Goal: Task Accomplishment & Management: Manage account settings

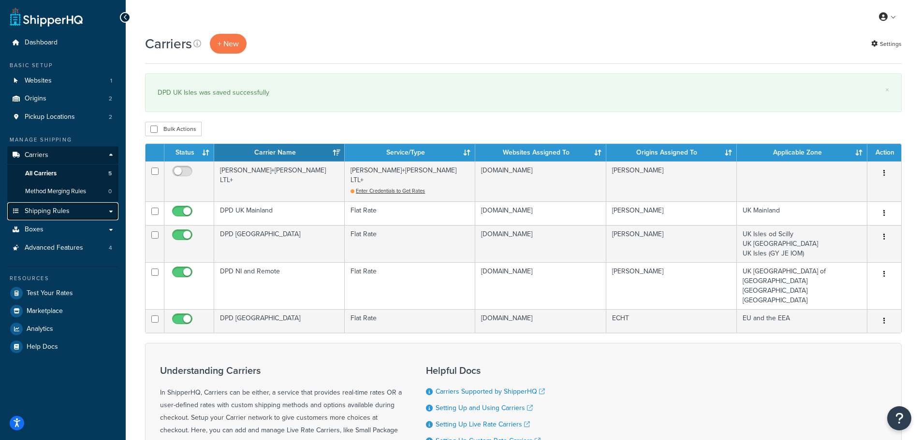
click at [74, 211] on link "Shipping Rules" at bounding box center [62, 211] width 111 height 18
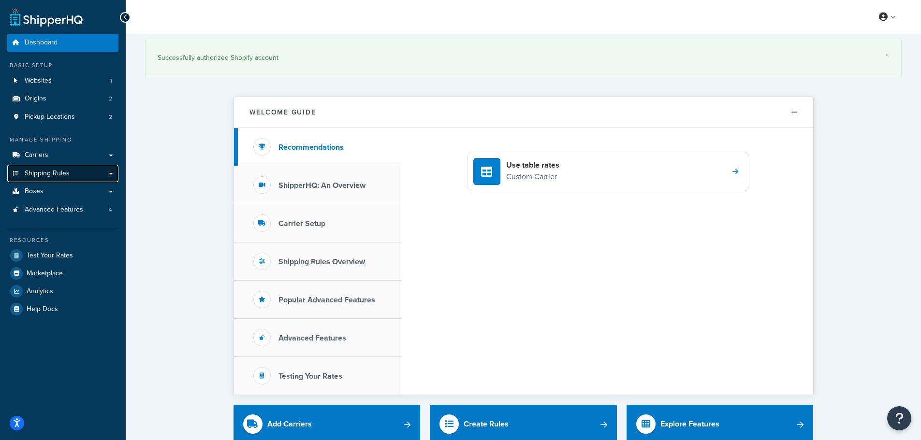
click at [45, 168] on link "Shipping Rules" at bounding box center [62, 174] width 111 height 18
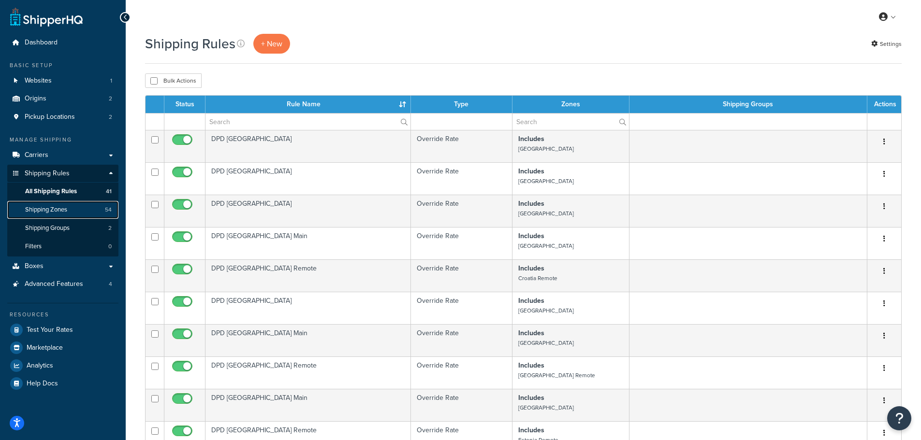
click at [44, 210] on span "Shipping Zones" at bounding box center [46, 210] width 42 height 8
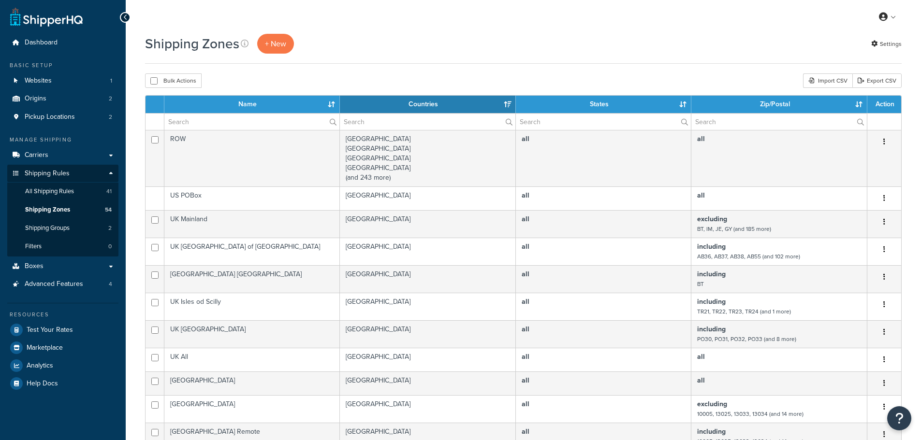
select select "15"
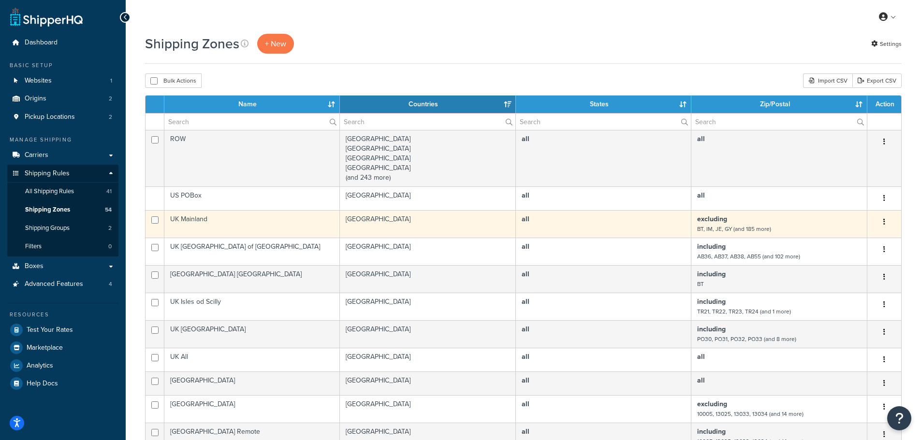
click at [278, 221] on td "UK Mainland" at bounding box center [251, 224] width 175 height 28
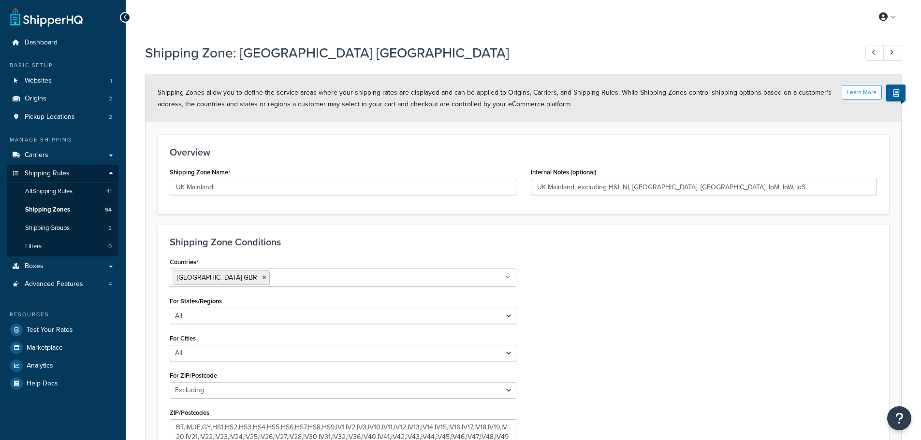
select select "excluding"
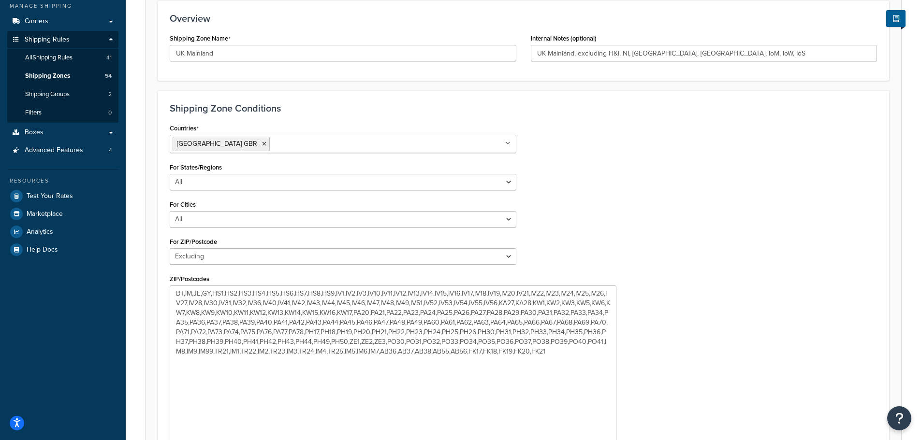
drag, startPoint x: 512, startPoint y: 318, endPoint x: 613, endPoint y: 450, distance: 166.2
click at [613, 440] on html "Press Alt+1 for screen-reader mode, Alt+0 to cancel Accessibility Screen-Reader…" at bounding box center [460, 219] width 921 height 706
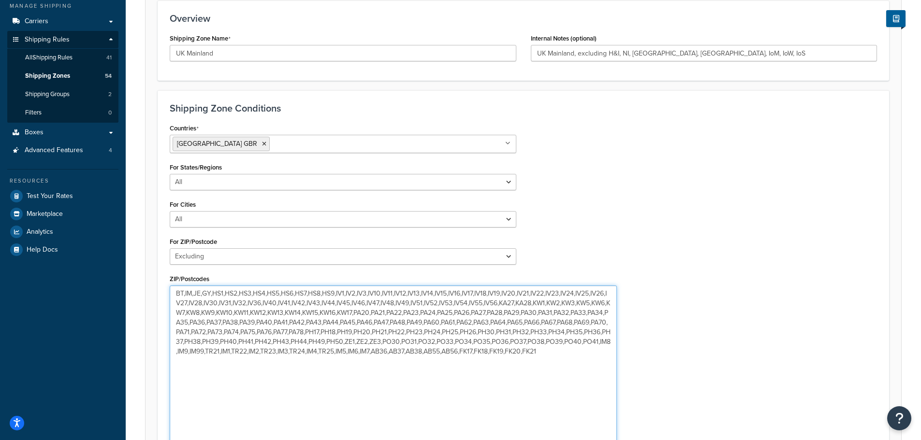
drag, startPoint x: 175, startPoint y: 293, endPoint x: 214, endPoint y: 295, distance: 38.7
click at [214, 295] on textarea "BT,IM,JE,GY,HS1,HS2,HS3,HS4,HS5,HS6,HS7,HS8,HS9,IV1,IV2,IV3,IV10,IV11,IV12,IV13…" at bounding box center [393, 370] width 447 height 168
click at [245, 390] on textarea "HS1,HS2,HS3,HS4,HS5,HS6,HS7,HS8,HS9,IV1,IV2,IV3,IV10,IV11,IV12,IV13,IV14,IV15,I…" at bounding box center [393, 370] width 447 height 168
drag, startPoint x: 187, startPoint y: 351, endPoint x: 197, endPoint y: 357, distance: 10.9
click at [188, 351] on textarea "HS1,HS2,HS3,HS4,HS5,HS6,HS7,HS8,HS9,IV1,IV2,IV3,IV10,IV11,IV12,IV13,IV14,IV15,I…" at bounding box center [393, 370] width 447 height 168
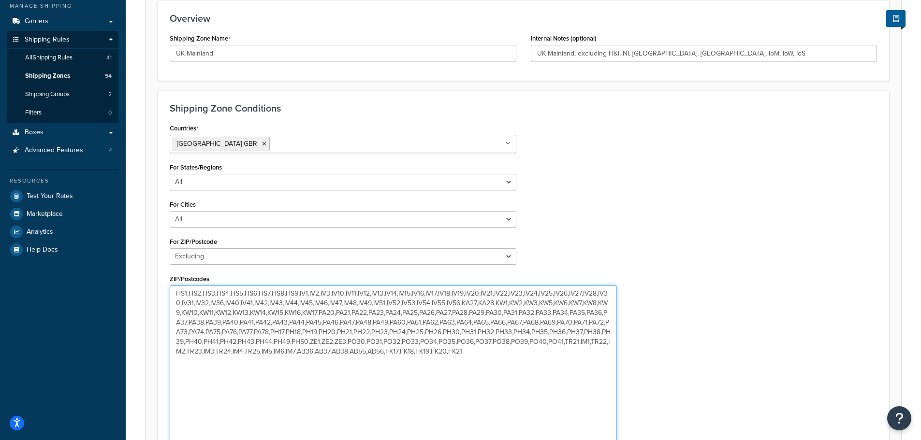
click at [189, 350] on textarea "HS1,HS2,HS3,HS4,HS5,HS6,HS7,HS8,HS9,IV1,IV2,IV3,IV10,IV11,IV12,IV13,IV14,IV15,I…" at bounding box center [393, 370] width 447 height 168
click at [191, 350] on textarea "HS1,HS2,HS3,HS4,HS5,HS6,HS7,HS8,HS9,IV1,IV2,IV3,IV10,IV11,IV12,IV13,IV14,IV15,I…" at bounding box center [393, 370] width 447 height 168
click at [209, 350] on textarea "HS1,HS2,HS3,HS4,HS5,HS6,HS7,HS8,HS9,IV1,IV2,IV3,IV10,IV11,IV12,IV13,IV14,IV15,I…" at bounding box center [393, 370] width 447 height 168
click at [226, 350] on textarea "HS1,HS2,HS3,HS4,HS5,HS6,HS7,HS8,HS9,IV1,IV2,IV3,IV10,IV11,IV12,IV13,IV14,IV15,I…" at bounding box center [393, 370] width 447 height 168
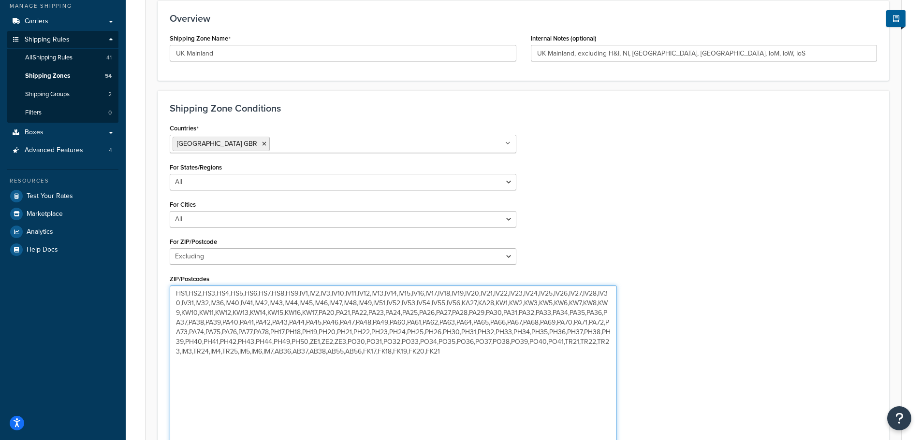
click at [226, 350] on textarea "HS1,HS2,HS3,HS4,HS5,HS6,HS7,HS8,HS9,IV1,IV2,IV3,IV10,IV11,IV12,IV13,IV14,IV15,I…" at bounding box center [393, 370] width 447 height 168
click at [243, 352] on textarea "HS1,HS2,HS3,HS4,HS5,HS6,HS7,HS8,HS9,IV1,IV2,IV3,IV10,IV11,IV12,IV13,IV14,IV15,I…" at bounding box center [393, 370] width 447 height 168
click at [260, 351] on textarea "HS1,HS2,HS3,HS4,HS5,HS6,HS7,HS8,HS9,IV1,IV2,IV3,IV10,IV11,IV12,IV13,IV14,IV15,I…" at bounding box center [393, 370] width 447 height 168
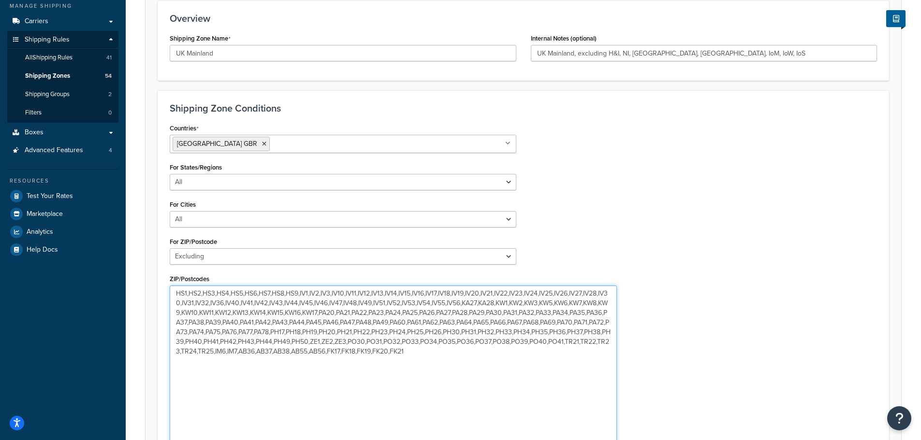
click at [258, 351] on textarea "HS1,HS2,HS3,HS4,HS5,HS6,HS7,HS8,HS9,IV1,IV2,IV3,IV10,IV11,IV12,IV13,IV14,IV15,I…" at bounding box center [393, 370] width 447 height 168
click at [257, 346] on textarea "HS1,HS2,HS3,HS4,HS5,HS6,HS7,HS8,HS9,IV1,IV2,IV3,IV10,IV11,IV12,IV13,IV14,IV15,I…" at bounding box center [393, 370] width 447 height 168
click at [260, 353] on textarea "HS1,HS2,HS3,HS4,HS5,HS6,HS7,HS8,HS9,IV1,IV2,IV3,IV10,IV11,IV12,IV13,IV14,IV15,I…" at bounding box center [393, 370] width 447 height 168
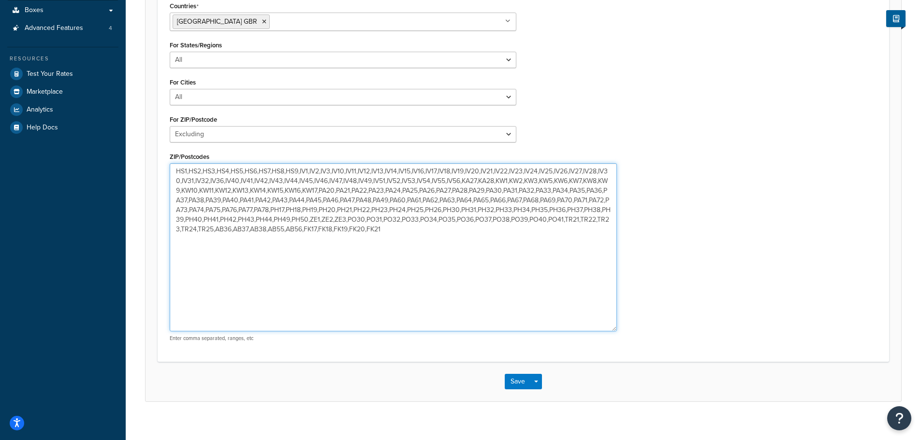
scroll to position [266, 0]
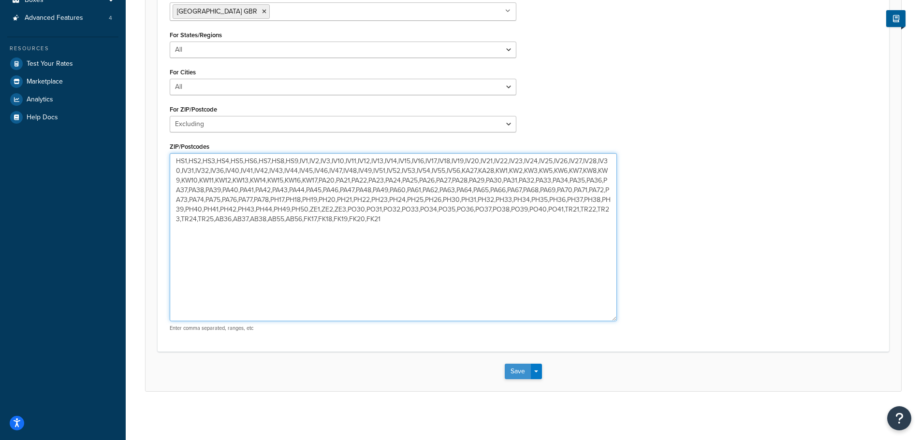
type textarea "HS1,HS2,HS3,HS4,HS5,HS6,HS7,HS8,HS9,IV1,IV2,IV3,IV10,IV11,IV12,IV13,IV14,IV15,I…"
click at [516, 368] on button "Save" at bounding box center [517, 371] width 26 height 15
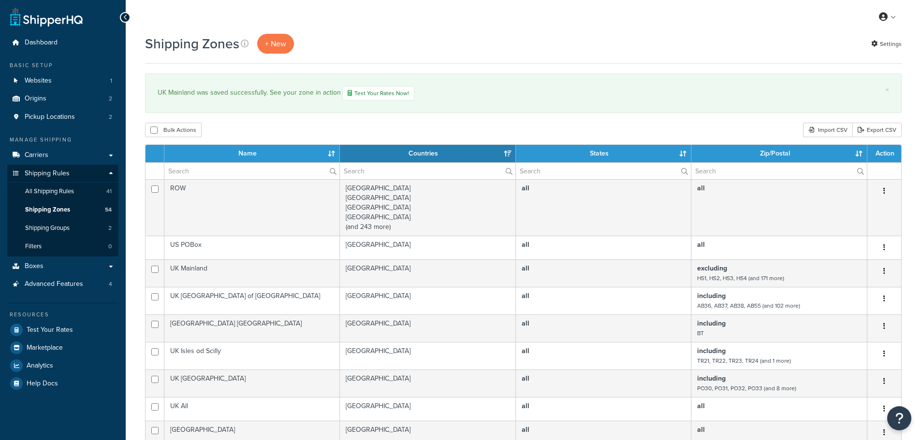
select select "15"
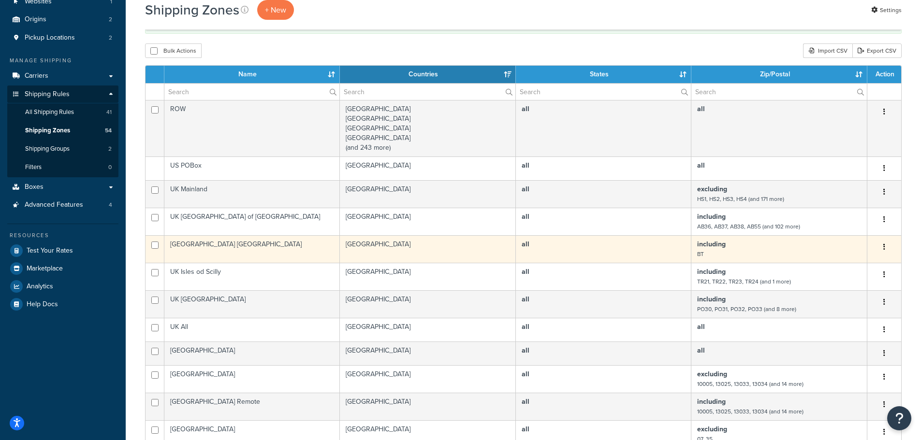
scroll to position [97, 0]
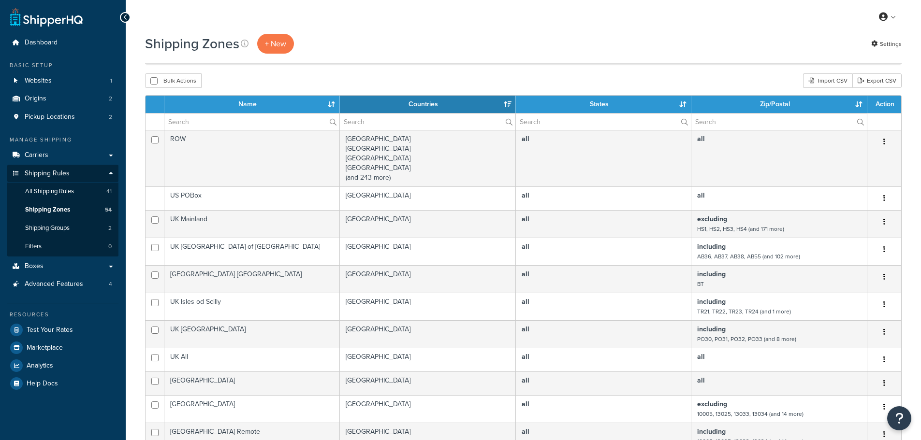
select select "15"
click at [45, 152] on span "Carriers" at bounding box center [37, 155] width 24 height 8
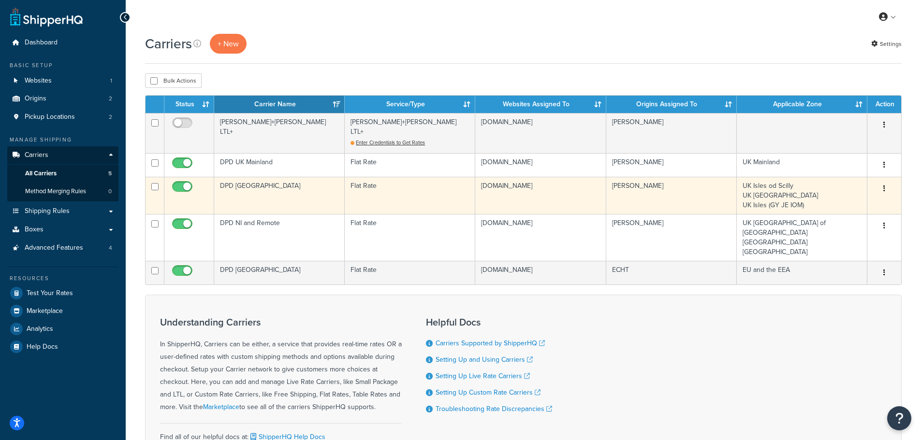
click at [259, 178] on td "DPD [GEOGRAPHIC_DATA]" at bounding box center [279, 195] width 130 height 37
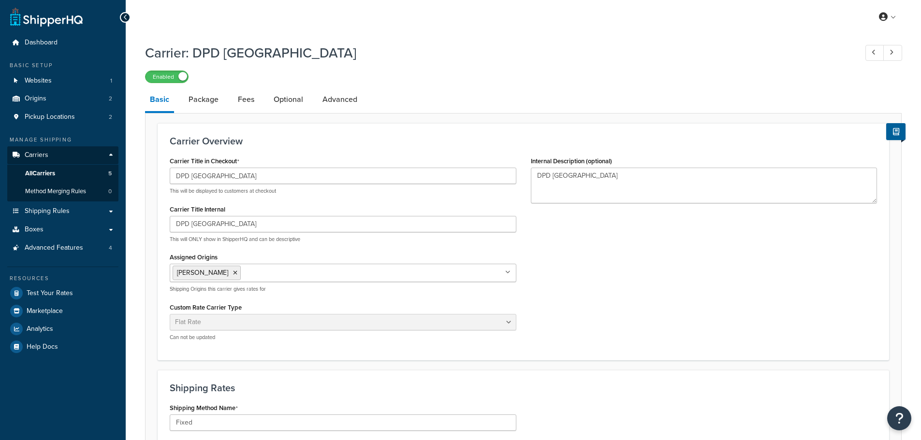
select select "flat"
select select "package"
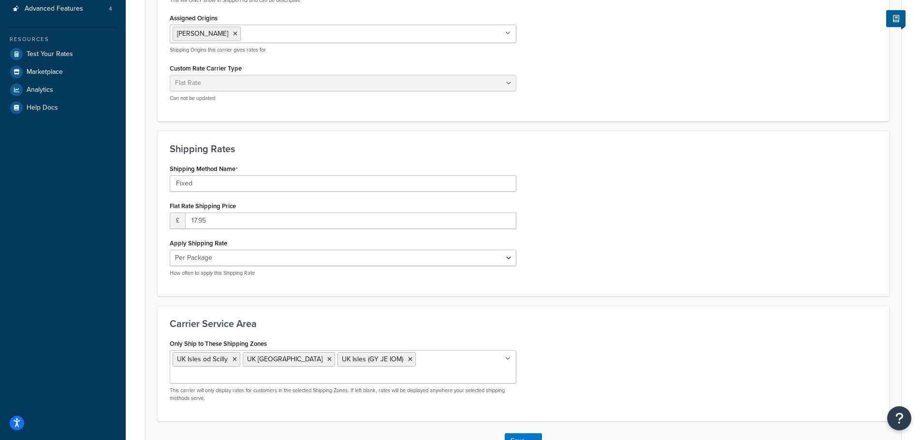
scroll to position [295, 0]
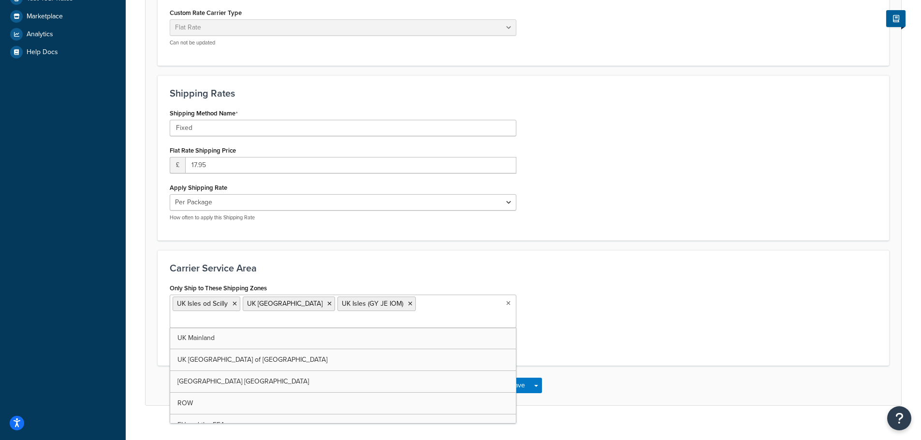
click at [258, 316] on input "Only Ship to These Shipping Zones" at bounding box center [216, 321] width 86 height 11
click at [415, 268] on h3 "Carrier Service Area" at bounding box center [523, 268] width 707 height 11
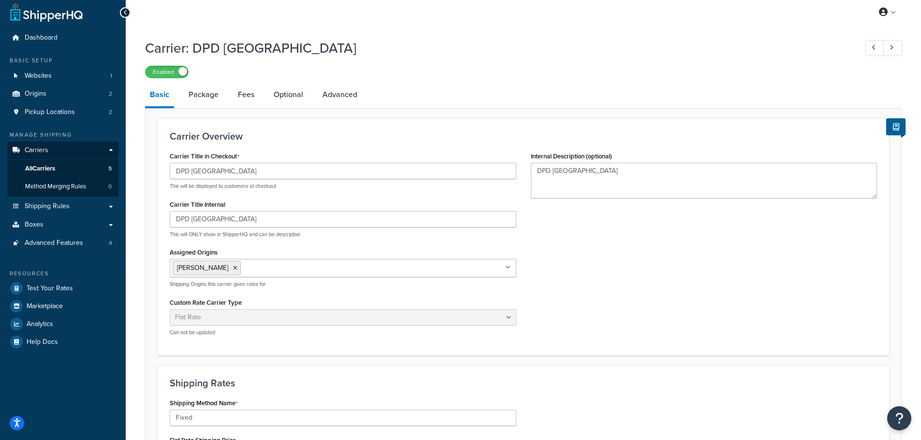
scroll to position [0, 0]
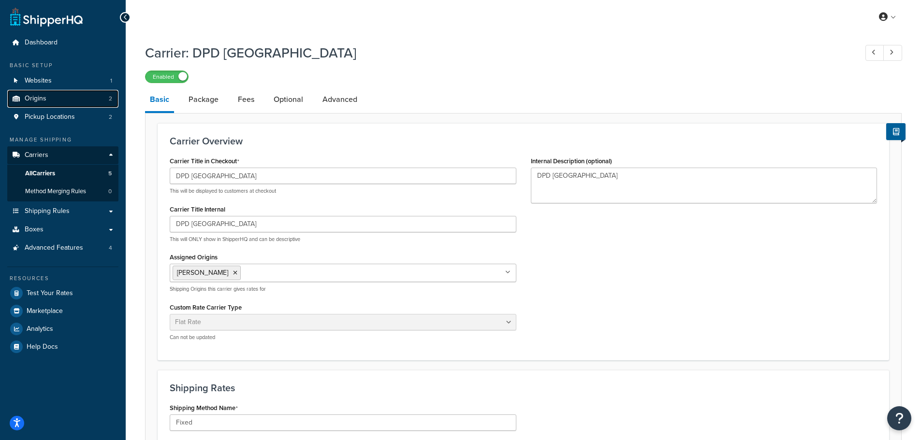
click at [49, 101] on link "Origins 2" at bounding box center [62, 99] width 111 height 18
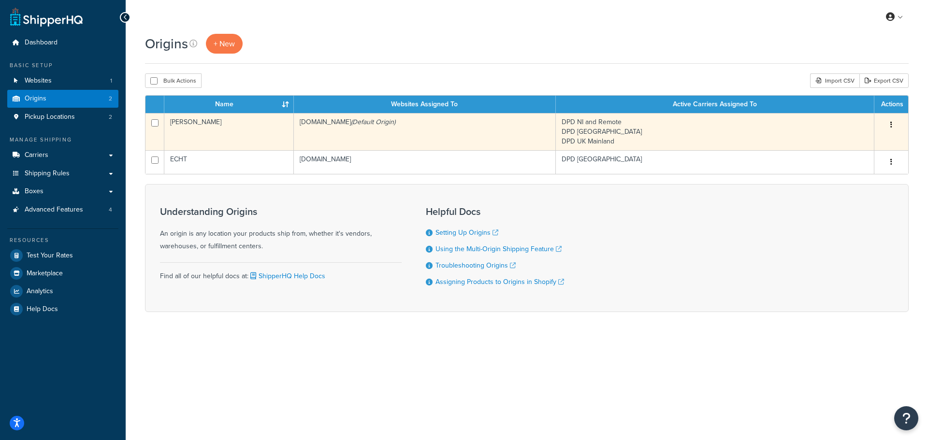
click at [215, 128] on td "[PERSON_NAME]" at bounding box center [229, 131] width 130 height 37
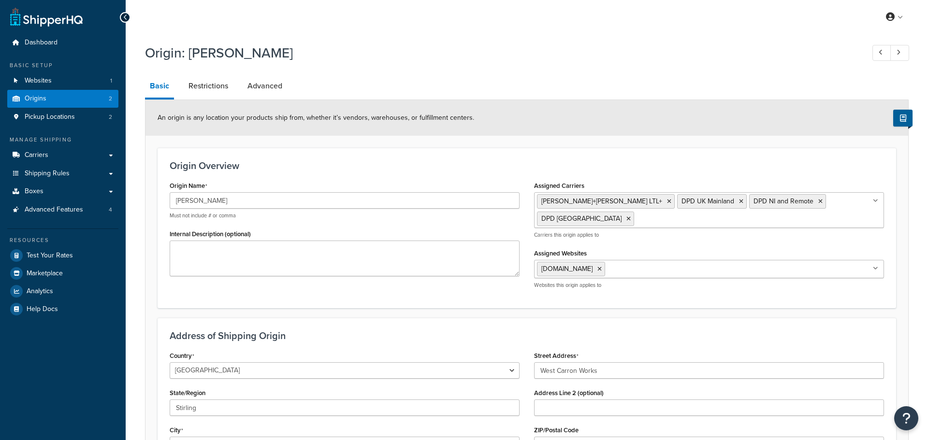
select select "1226"
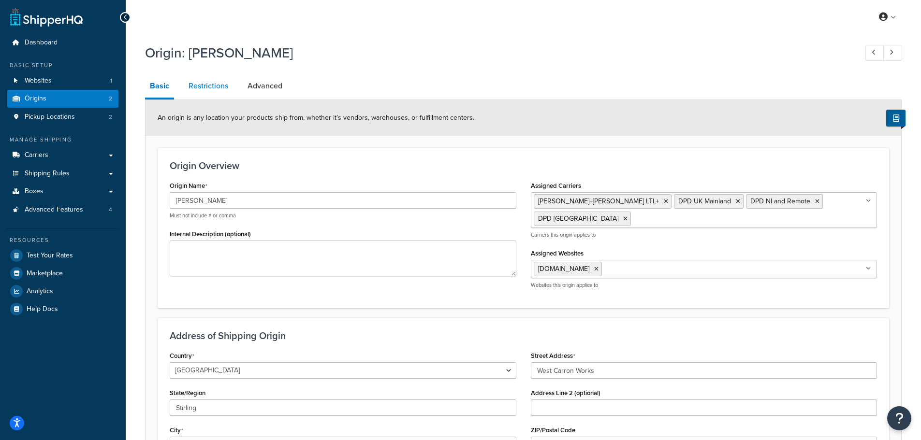
click at [203, 85] on link "Restrictions" at bounding box center [208, 85] width 49 height 23
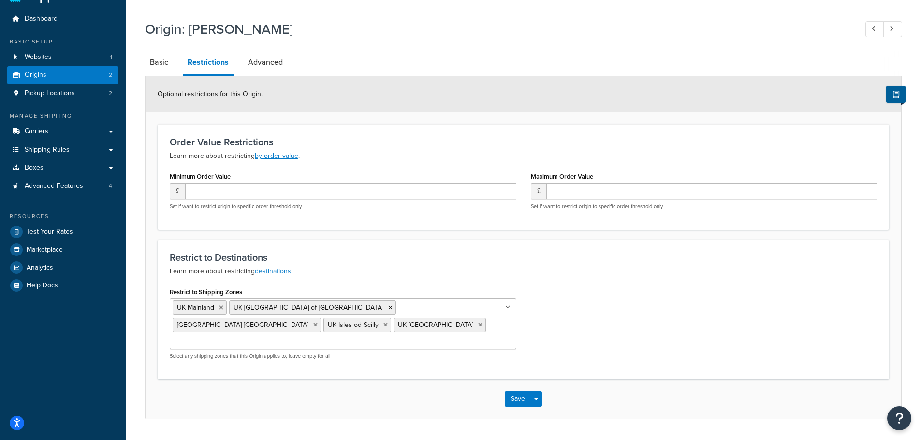
scroll to position [37, 0]
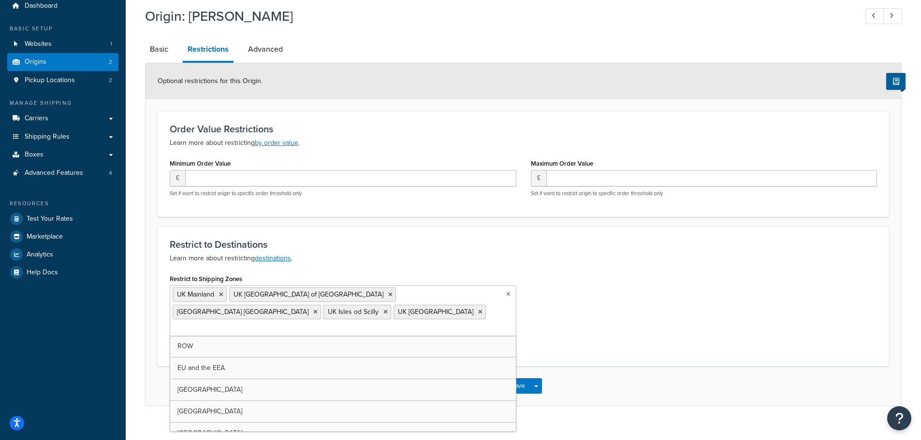
click at [258, 324] on input "Restrict to Shipping Zones" at bounding box center [216, 329] width 86 height 11
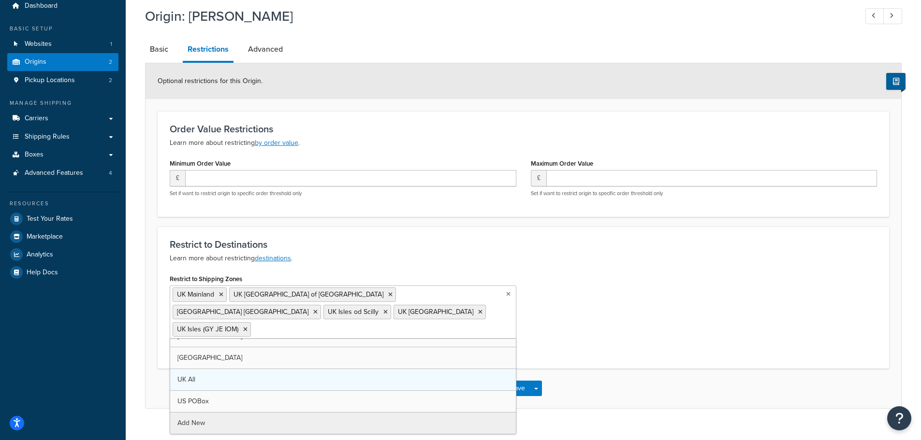
scroll to position [969, 0]
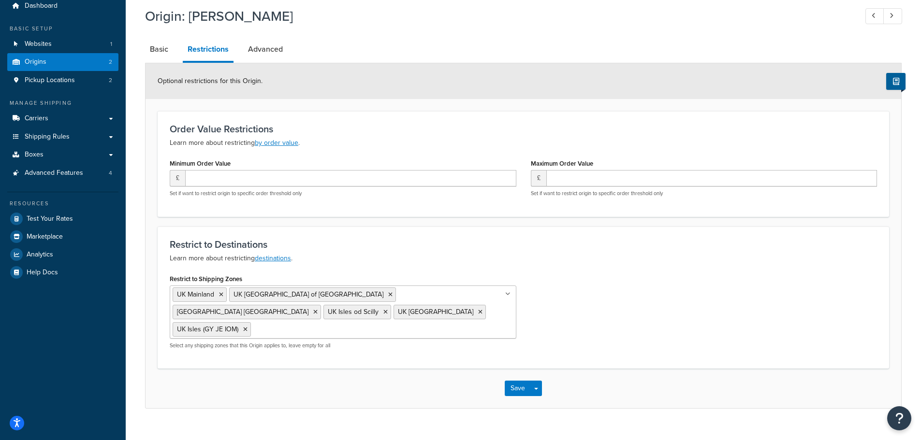
click at [622, 267] on div "Restrict to Destinations Learn more about restricting destinations . Restrict t…" at bounding box center [523, 298] width 731 height 142
click at [517, 381] on button "Save" at bounding box center [517, 388] width 26 height 15
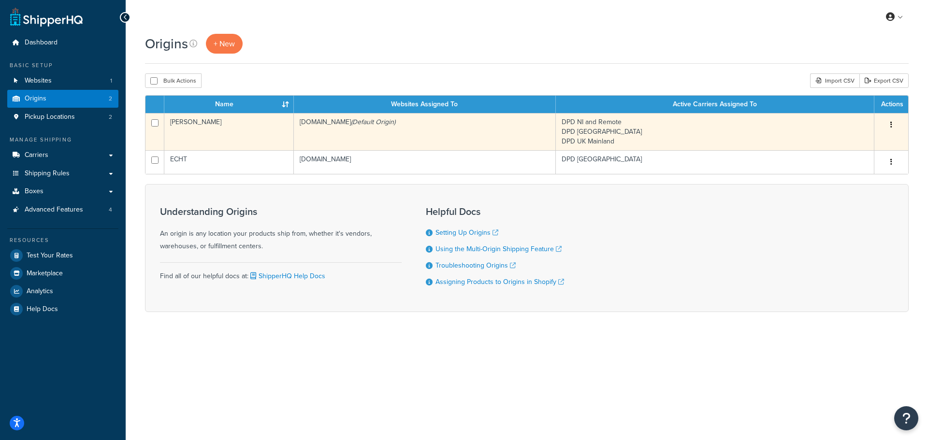
click at [232, 129] on td "[PERSON_NAME]" at bounding box center [229, 131] width 130 height 37
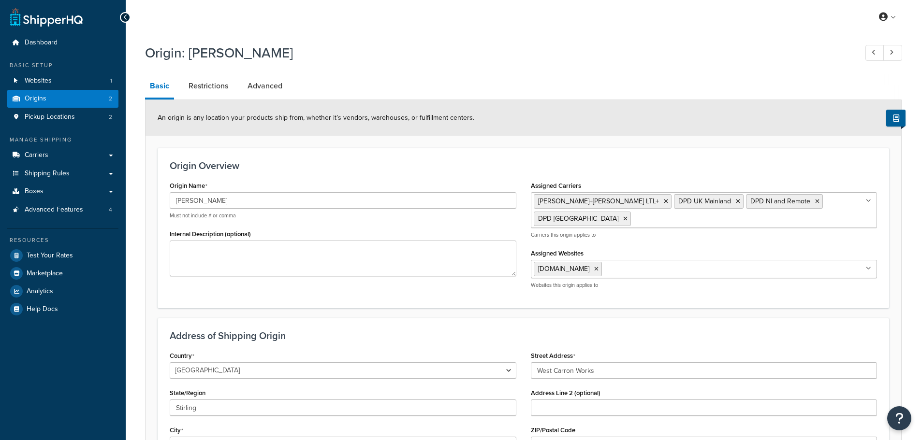
select select "1226"
click at [204, 89] on link "Restrictions" at bounding box center [208, 85] width 49 height 23
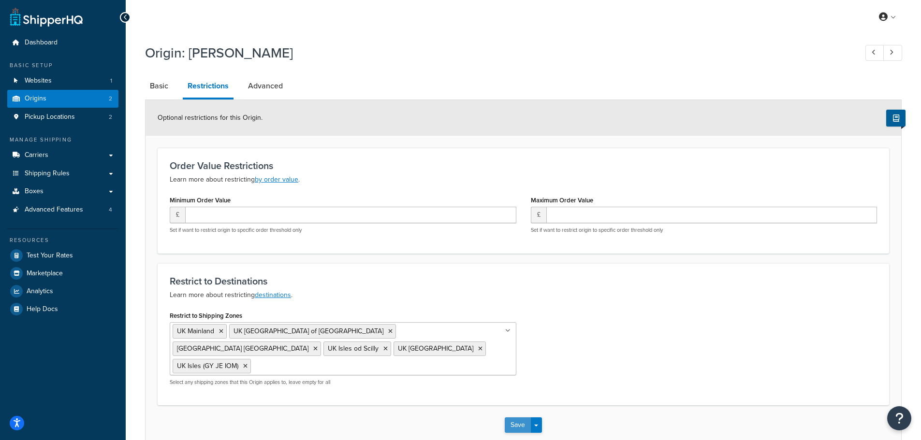
click at [513, 418] on button "Save" at bounding box center [517, 425] width 26 height 15
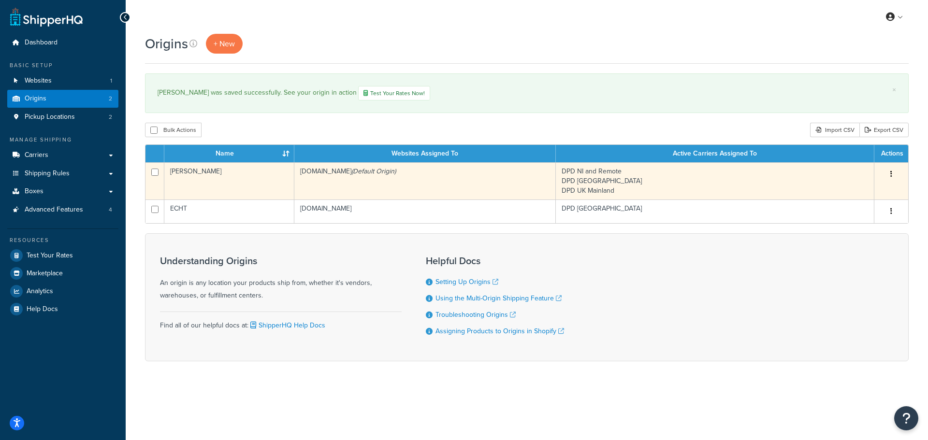
click at [220, 183] on td "[PERSON_NAME]" at bounding box center [229, 180] width 130 height 37
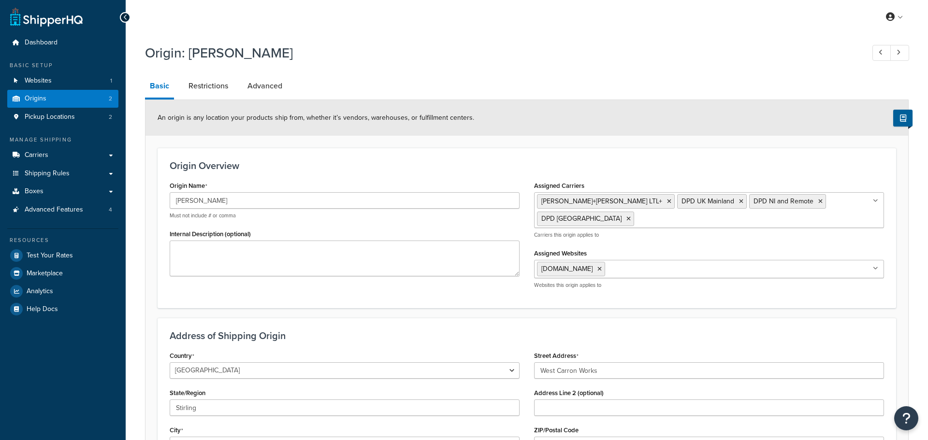
select select "1226"
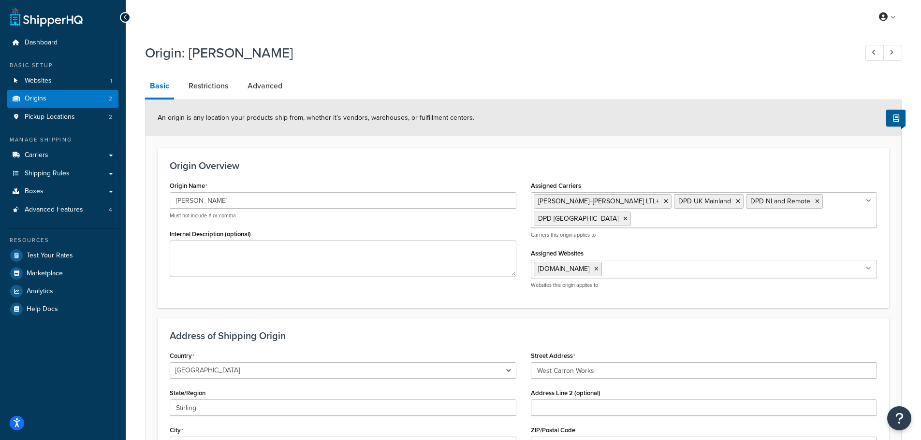
click at [837, 210] on ul "Kuehne+Nagel LTL+ DPD UK Mainland DPD NI and Remote DPD UK Isles" at bounding box center [704, 210] width 346 height 36
click at [805, 176] on div "Origin Overview Origin Name CARRON Must not include # or comma Internal Descrip…" at bounding box center [523, 228] width 731 height 160
click at [202, 85] on link "Restrictions" at bounding box center [208, 85] width 49 height 23
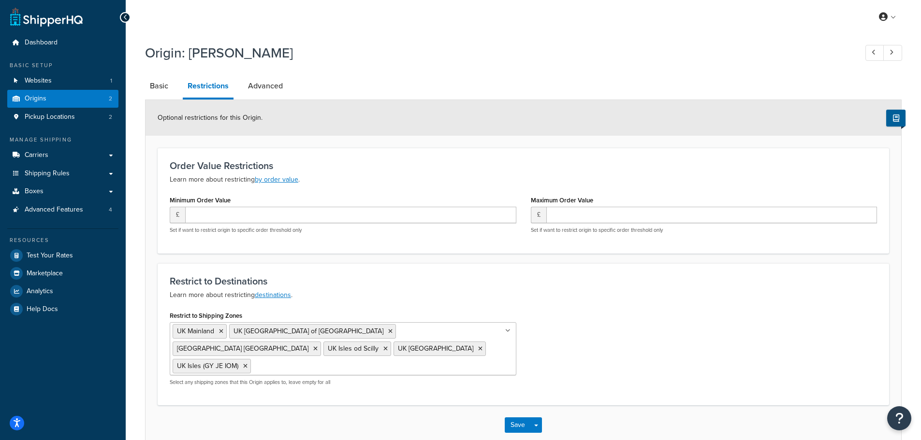
click at [339, 360] on input "Restrict to Shipping Zones" at bounding box center [296, 365] width 86 height 11
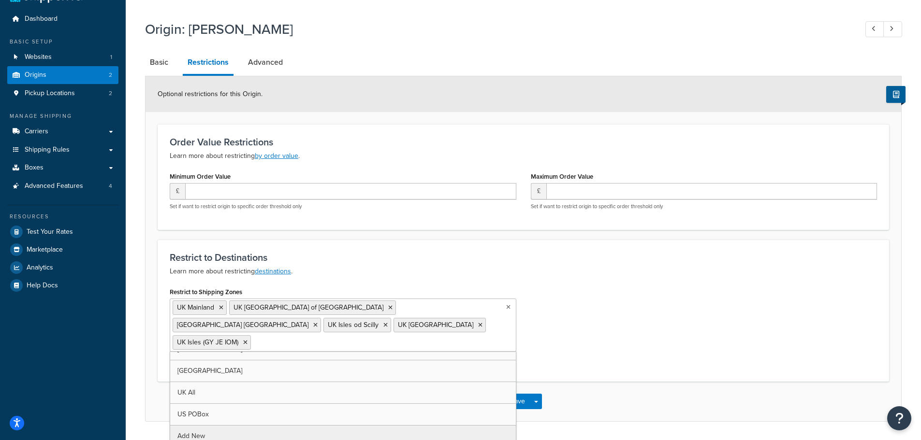
scroll to position [37, 0]
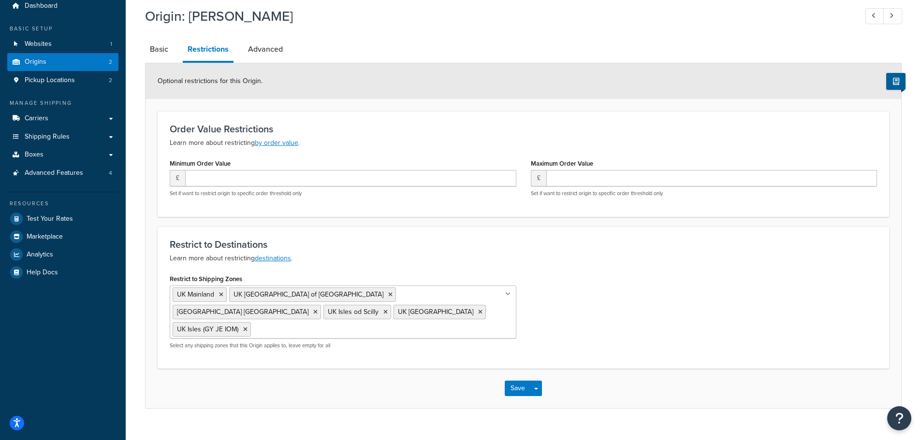
click at [613, 281] on div "Restrict to Shipping Zones UK Mainland UK Highlands and Islands of Scotland UK …" at bounding box center [522, 314] width 721 height 85
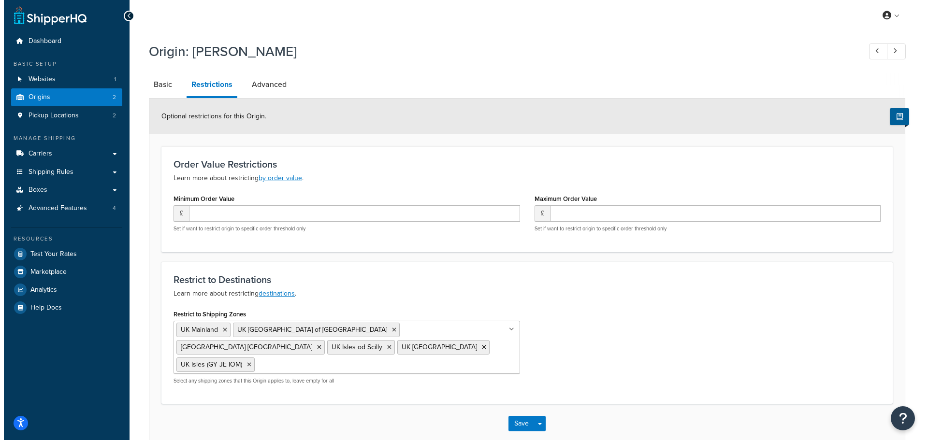
scroll to position [0, 0]
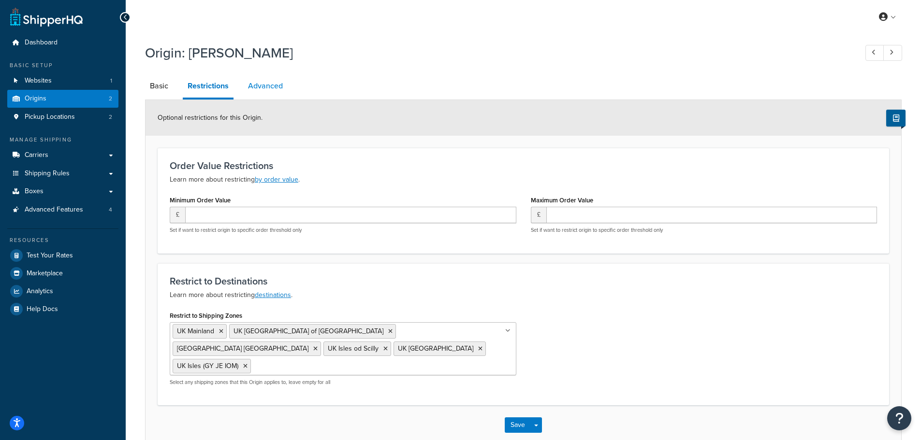
click at [274, 81] on link "Advanced" at bounding box center [265, 85] width 44 height 23
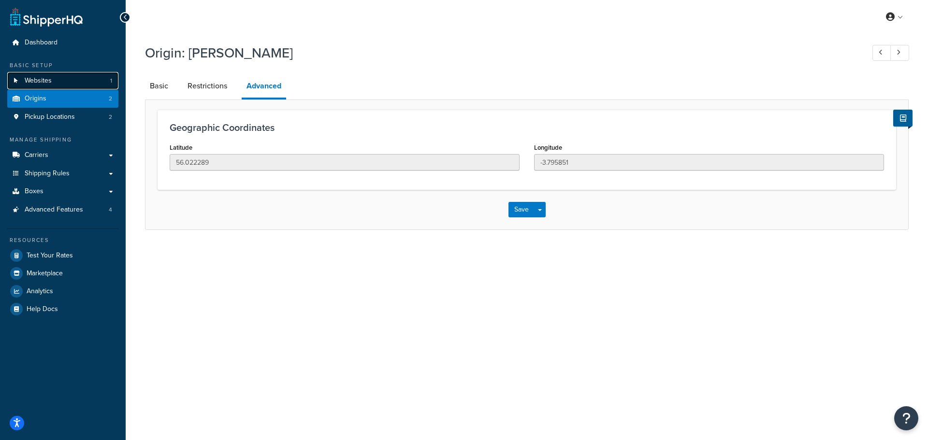
click at [45, 77] on span "Websites" at bounding box center [38, 81] width 27 height 8
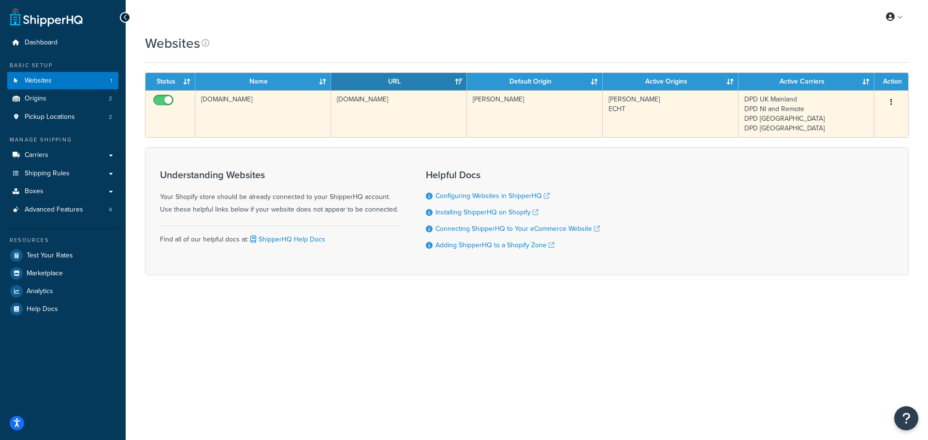
click at [245, 100] on td "[DOMAIN_NAME]" at bounding box center [263, 113] width 136 height 47
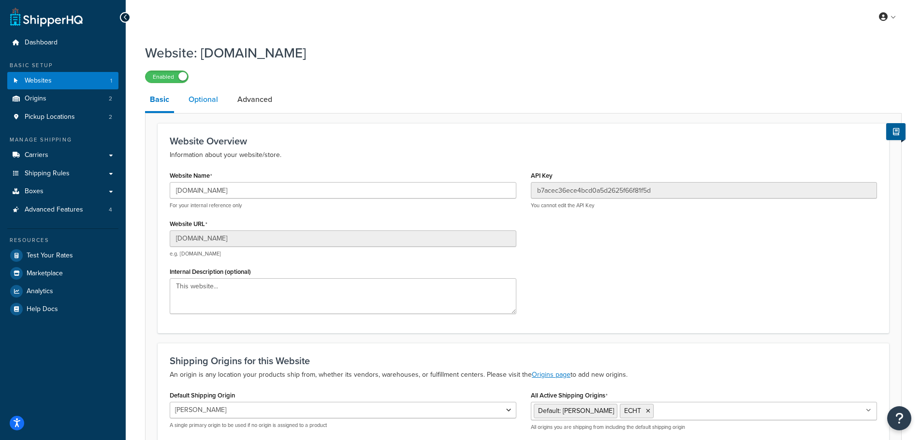
click at [209, 99] on link "Optional" at bounding box center [203, 99] width 39 height 23
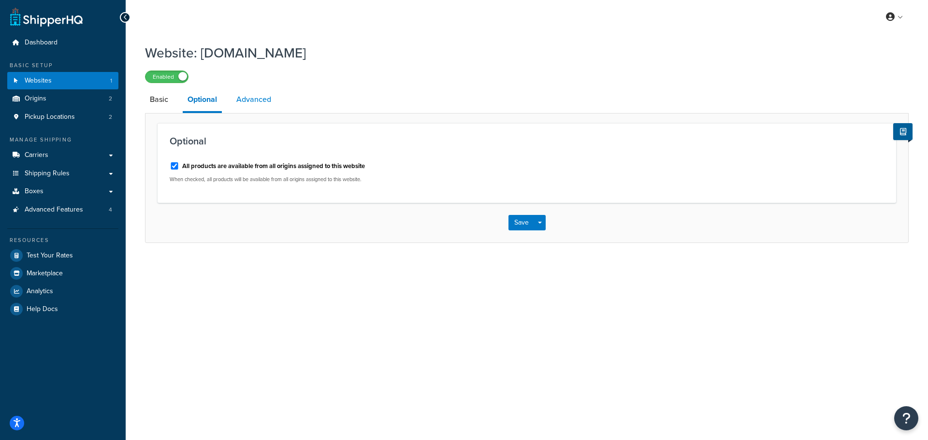
click at [253, 101] on link "Advanced" at bounding box center [253, 99] width 44 height 23
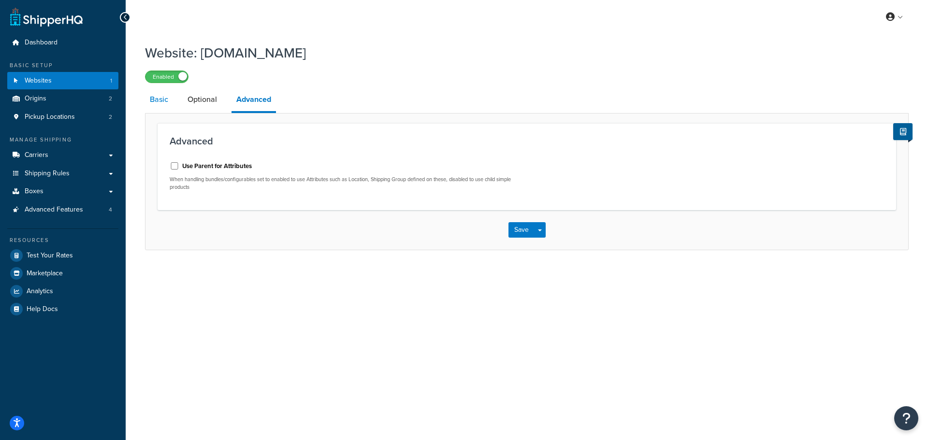
click at [159, 102] on link "Basic" at bounding box center [159, 99] width 28 height 23
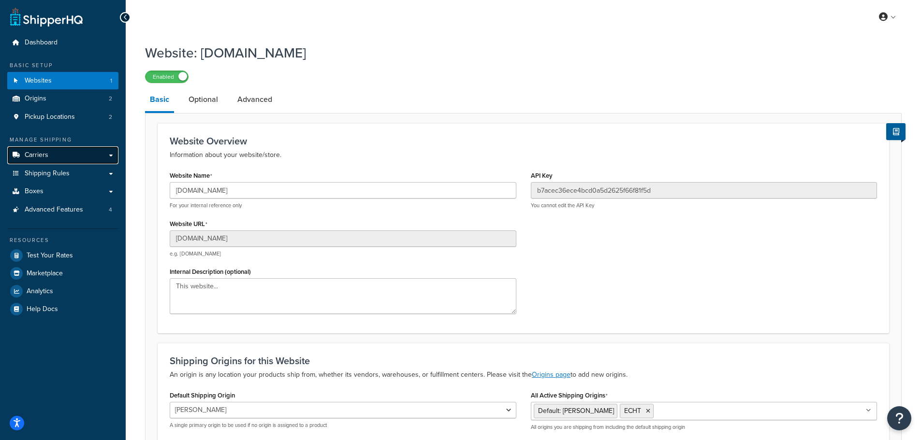
click at [34, 161] on link "Carriers" at bounding box center [62, 155] width 111 height 18
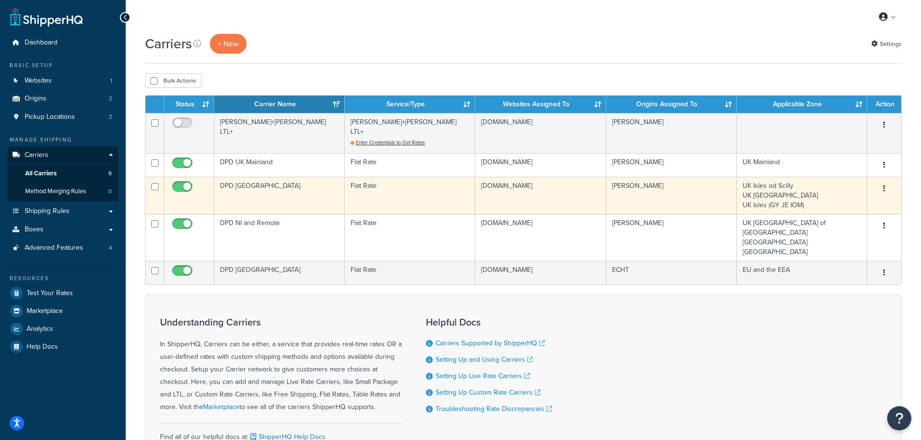
click at [280, 188] on td "DPD [GEOGRAPHIC_DATA]" at bounding box center [279, 195] width 130 height 37
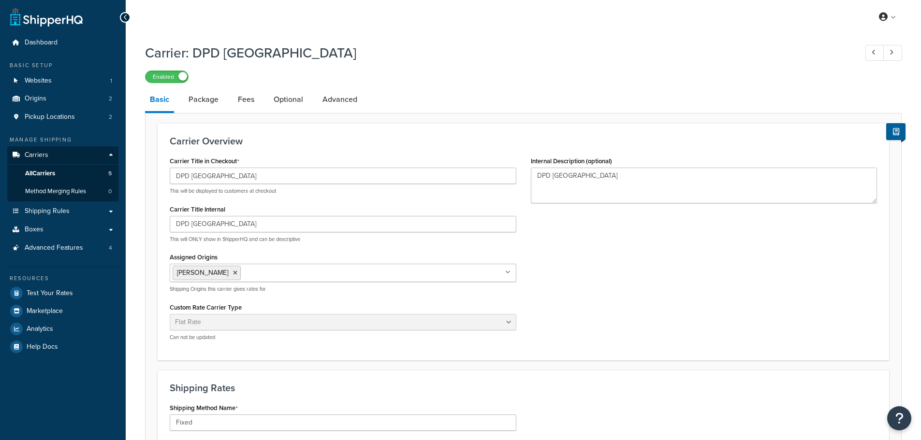
select select "flat"
select select "package"
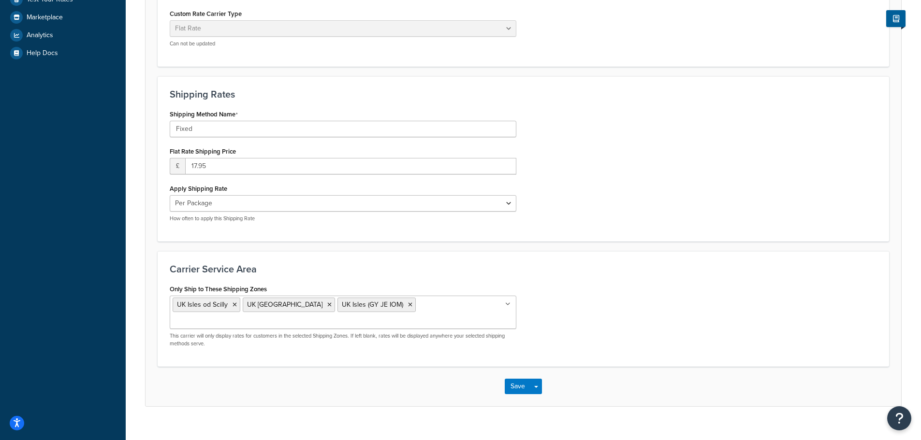
scroll to position [295, 0]
click at [513, 378] on button "Save" at bounding box center [517, 385] width 26 height 15
